Goal: Task Accomplishment & Management: Use online tool/utility

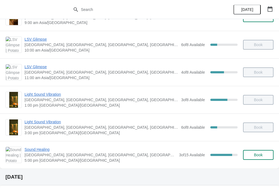
scroll to position [47, 0]
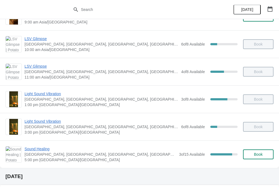
click at [34, 149] on span "Sound Healing" at bounding box center [100, 148] width 152 height 5
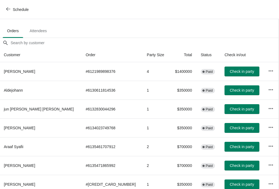
scroll to position [28, 0]
click at [232, 109] on span "Check in party" at bounding box center [242, 109] width 24 height 4
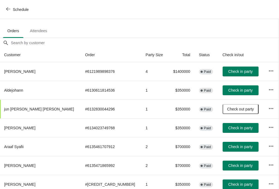
click at [228, 90] on span "Check in party" at bounding box center [240, 90] width 24 height 4
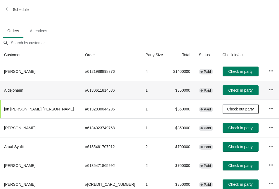
click at [228, 89] on span "Check in party" at bounding box center [240, 90] width 24 height 4
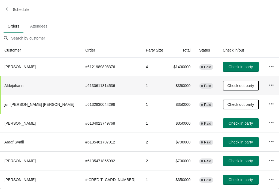
scroll to position [33, 0]
click at [228, 159] on span "Check in party" at bounding box center [240, 160] width 24 height 4
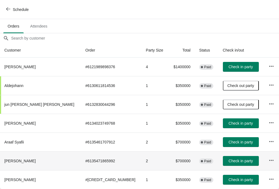
click at [229, 162] on span "Check in party" at bounding box center [240, 160] width 24 height 4
click at [228, 65] on span "Check in party" at bounding box center [240, 66] width 24 height 4
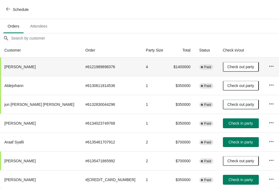
click at [229, 142] on span "Check in party" at bounding box center [240, 142] width 24 height 4
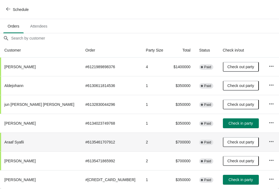
click at [3, 15] on div "Schedule" at bounding box center [139, 9] width 279 height 19
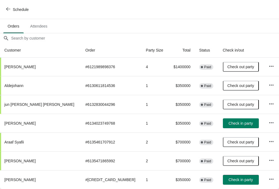
click at [10, 11] on span "button" at bounding box center [8, 9] width 4 height 5
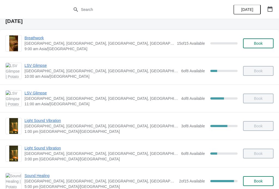
scroll to position [40, 0]
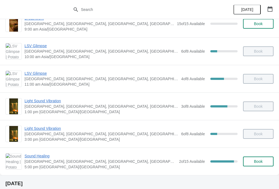
click at [36, 156] on span "Sound Healing" at bounding box center [100, 155] width 152 height 5
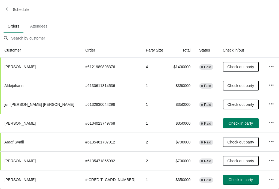
scroll to position [0, 0]
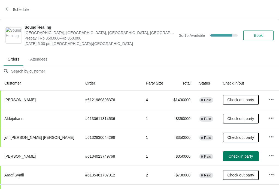
click at [228, 156] on span "Check in party" at bounding box center [240, 156] width 24 height 4
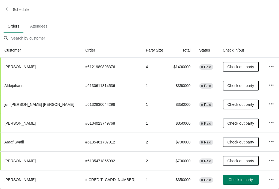
scroll to position [33, 0]
